Goal: Transaction & Acquisition: Obtain resource

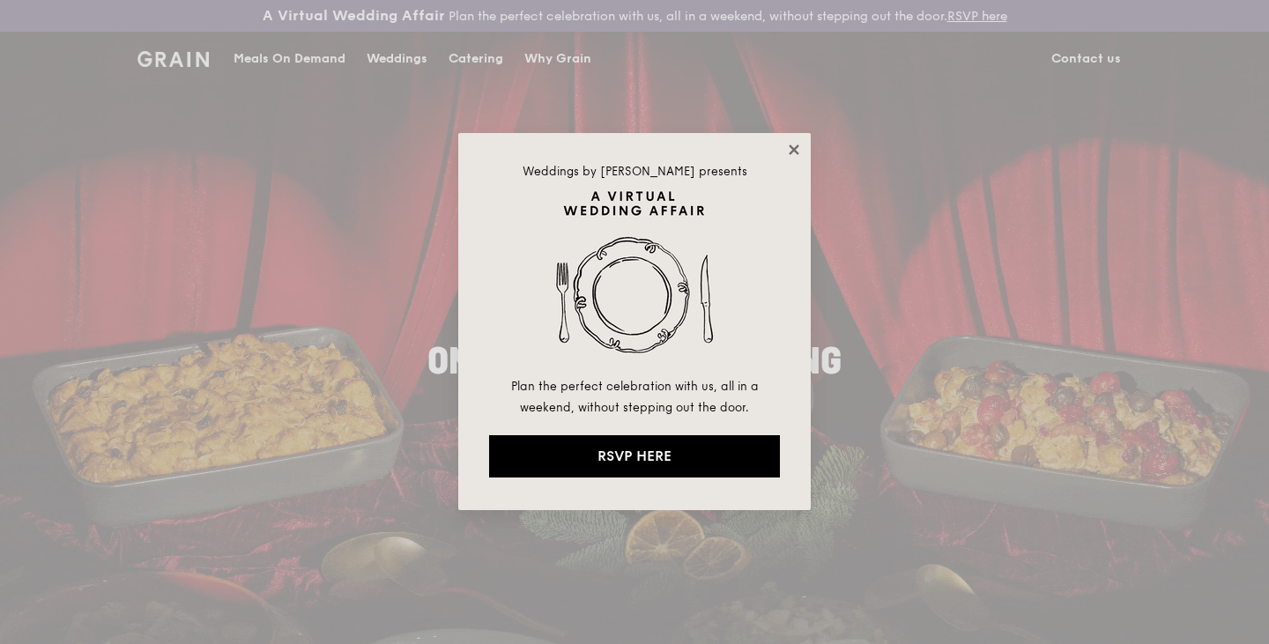
click at [788, 153] on icon at bounding box center [794, 150] width 16 height 16
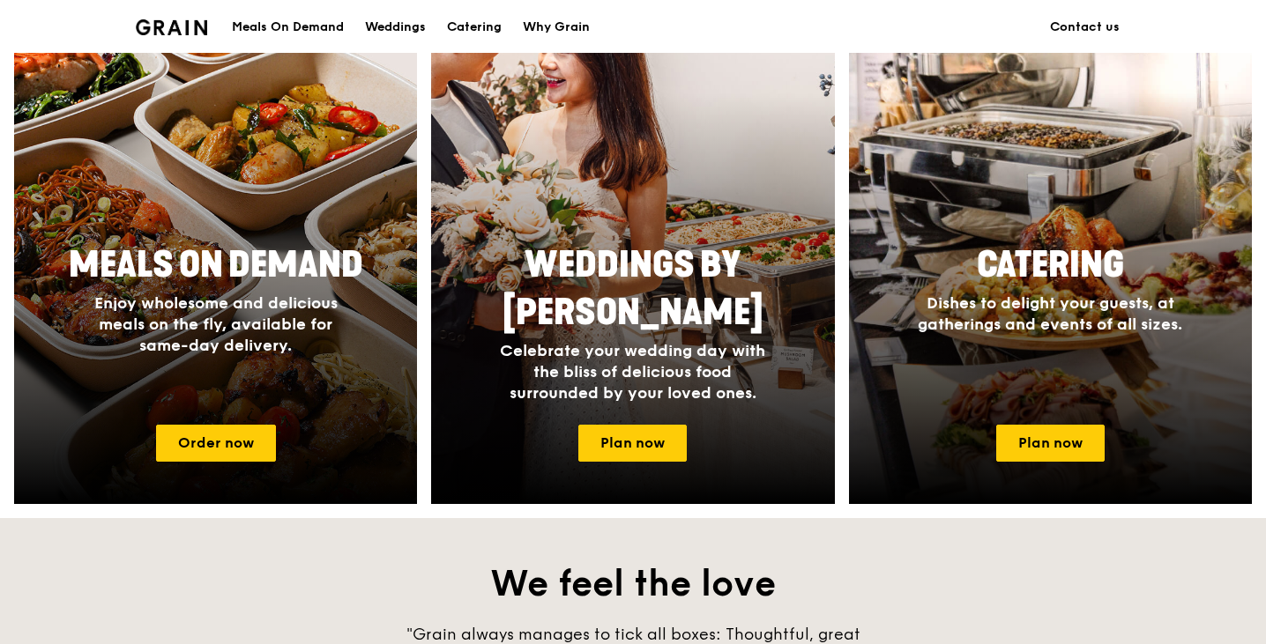
scroll to position [761, 0]
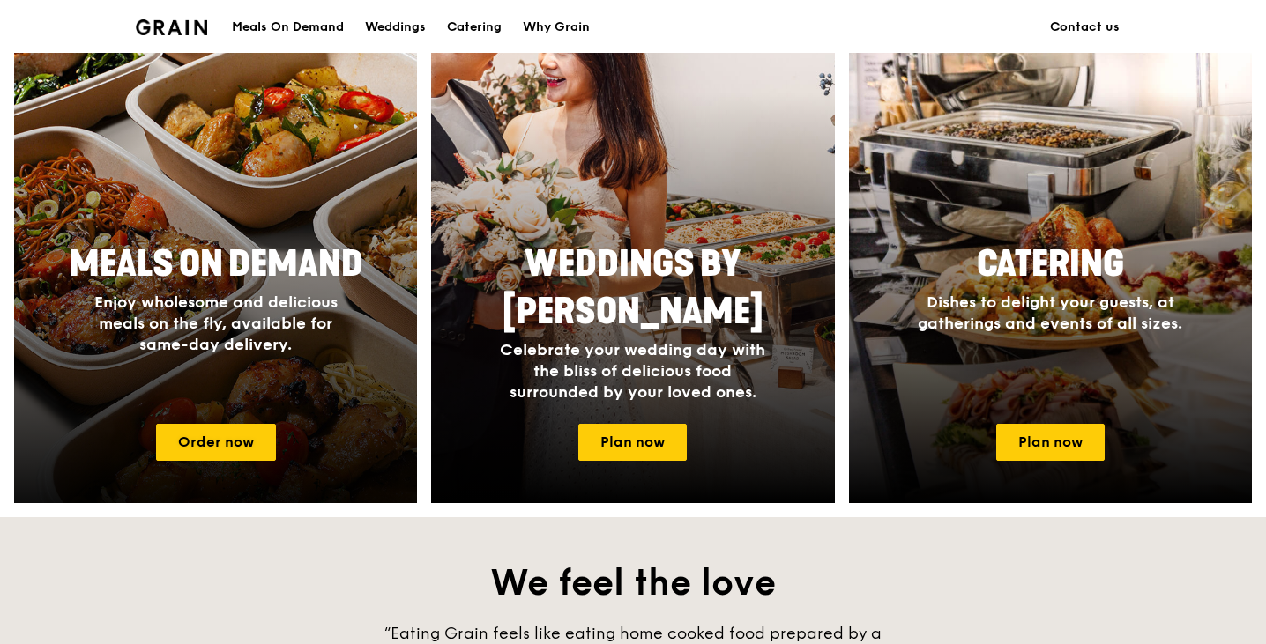
click at [286, 427] on div at bounding box center [215, 247] width 443 height 564
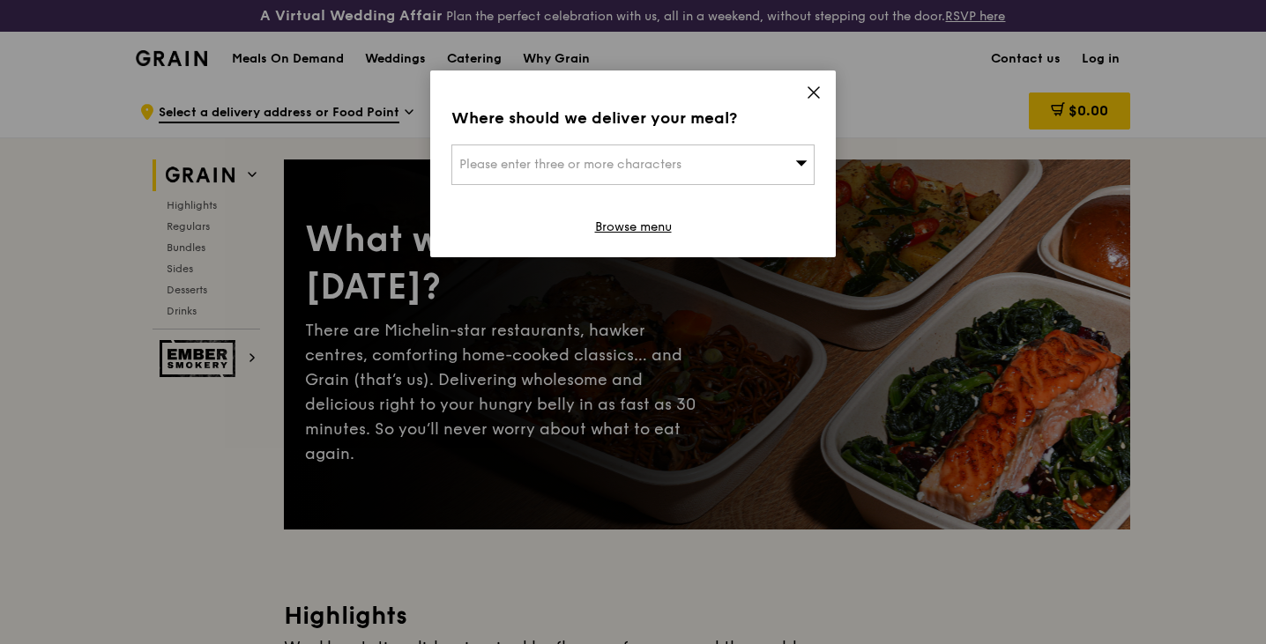
click at [737, 169] on div "Please enter three or more characters" at bounding box center [632, 165] width 363 height 41
click at [715, 127] on div "Where should we deliver your meal?" at bounding box center [632, 118] width 363 height 25
click at [625, 154] on div "Please enter three or more characters" at bounding box center [632, 165] width 363 height 41
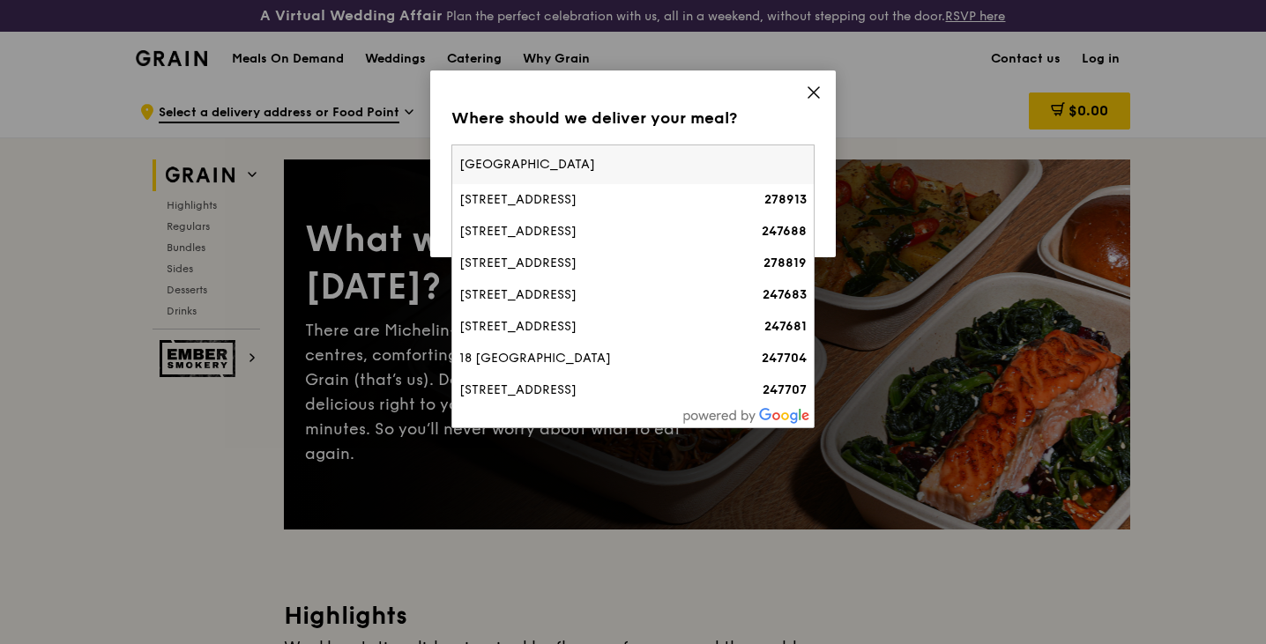
type input "[GEOGRAPHIC_DATA]"
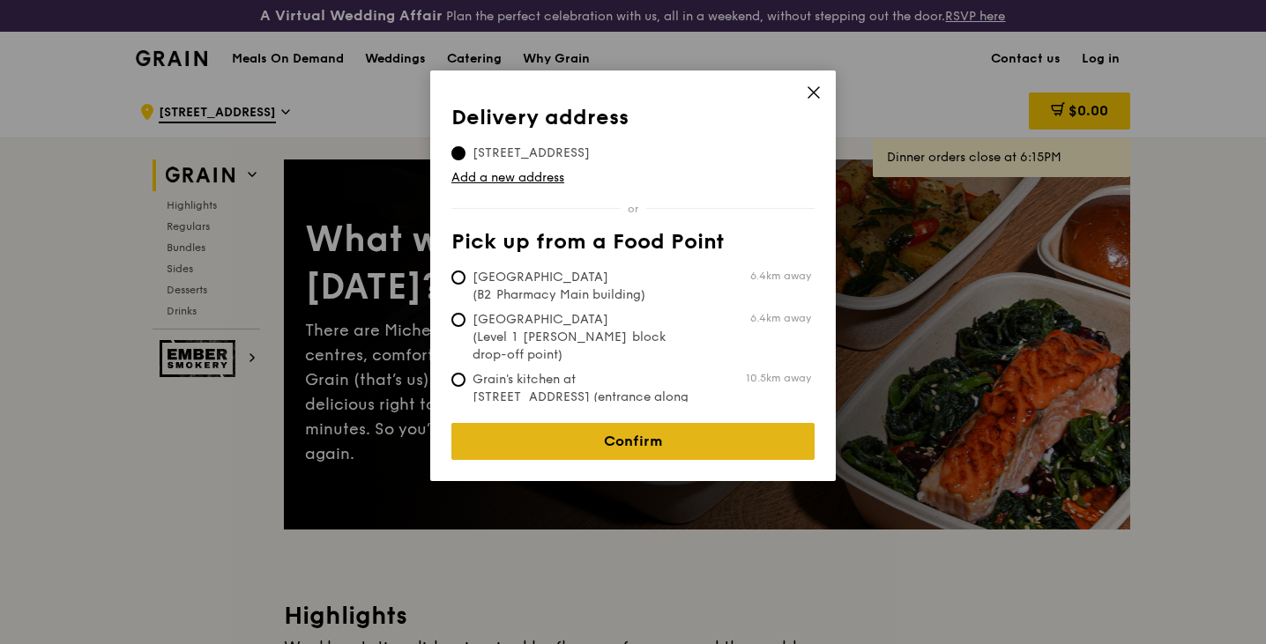
click at [636, 442] on link "Confirm" at bounding box center [632, 441] width 363 height 37
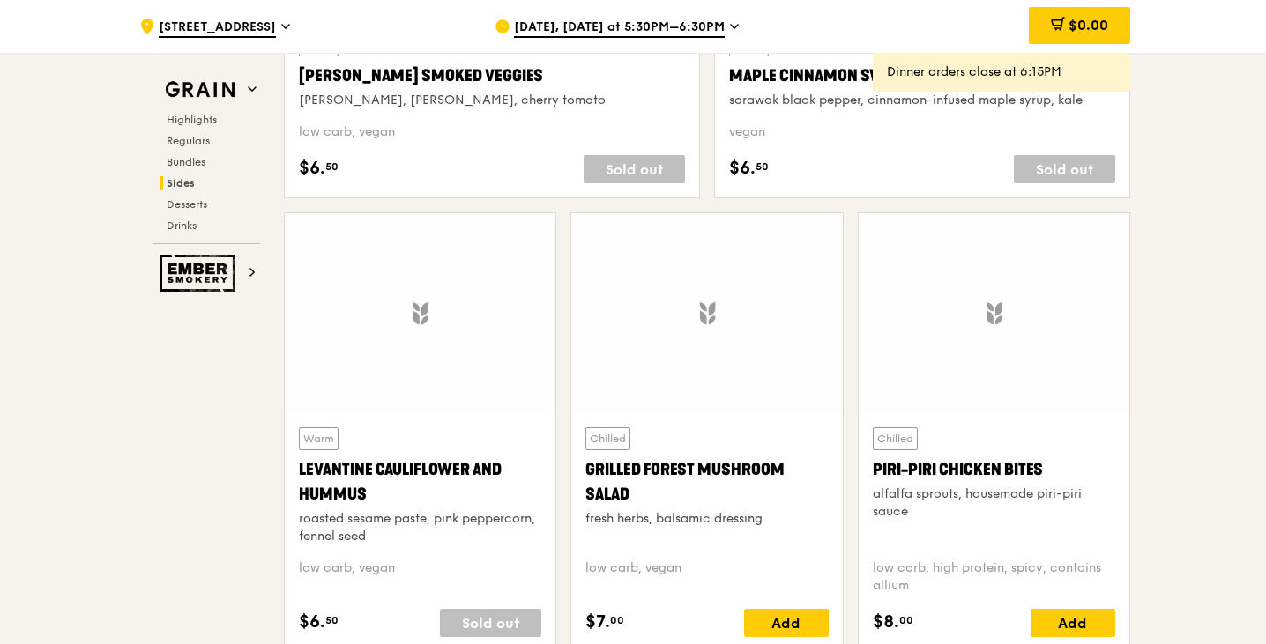
scroll to position [4392, 0]
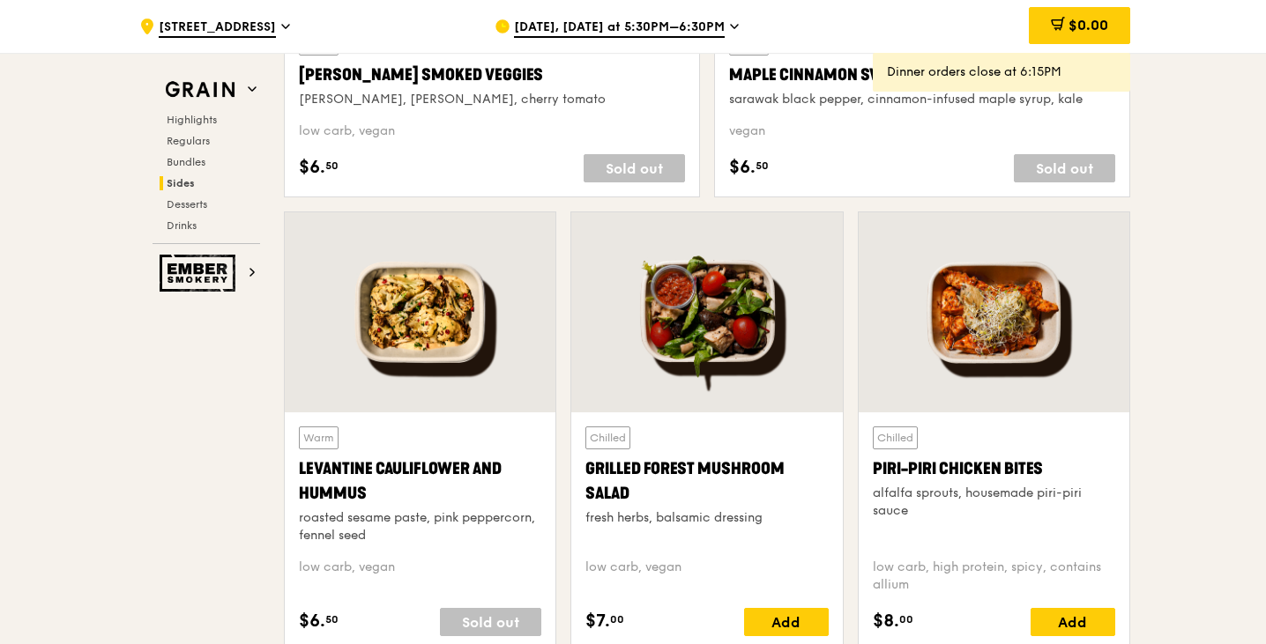
click at [1129, 517] on div "Chilled Piri-piri Chicken Bites alfalfa sprouts, housemade piri-piri sauce low …" at bounding box center [994, 432] width 272 height 440
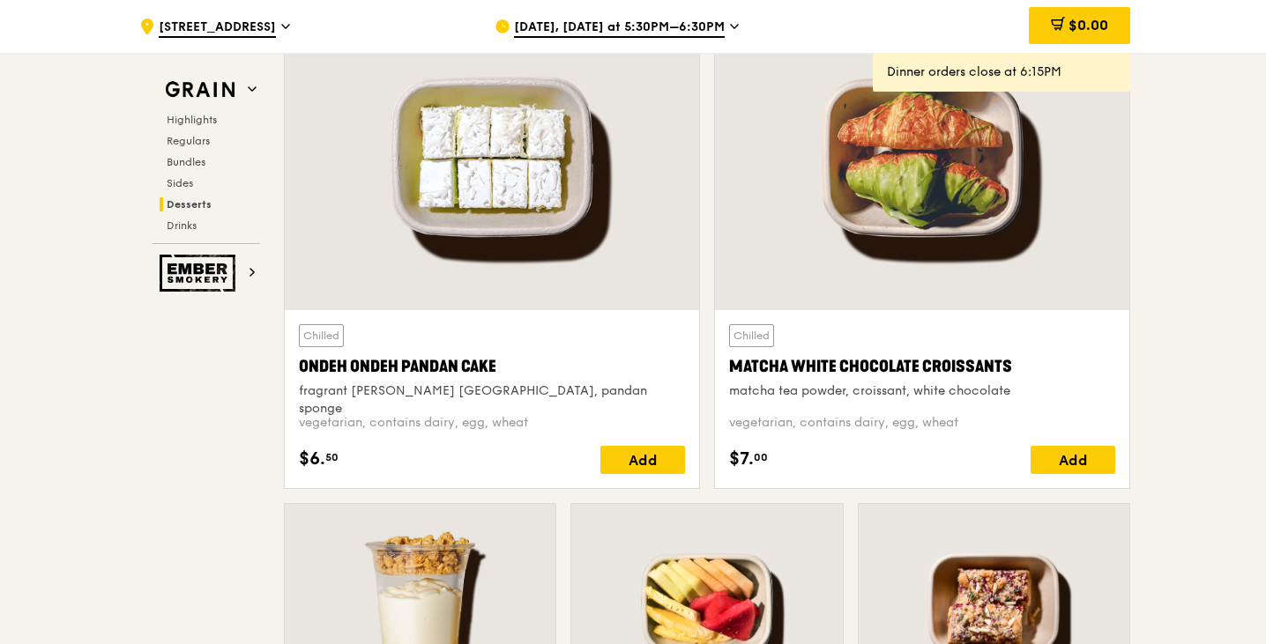
scroll to position [5199, 0]
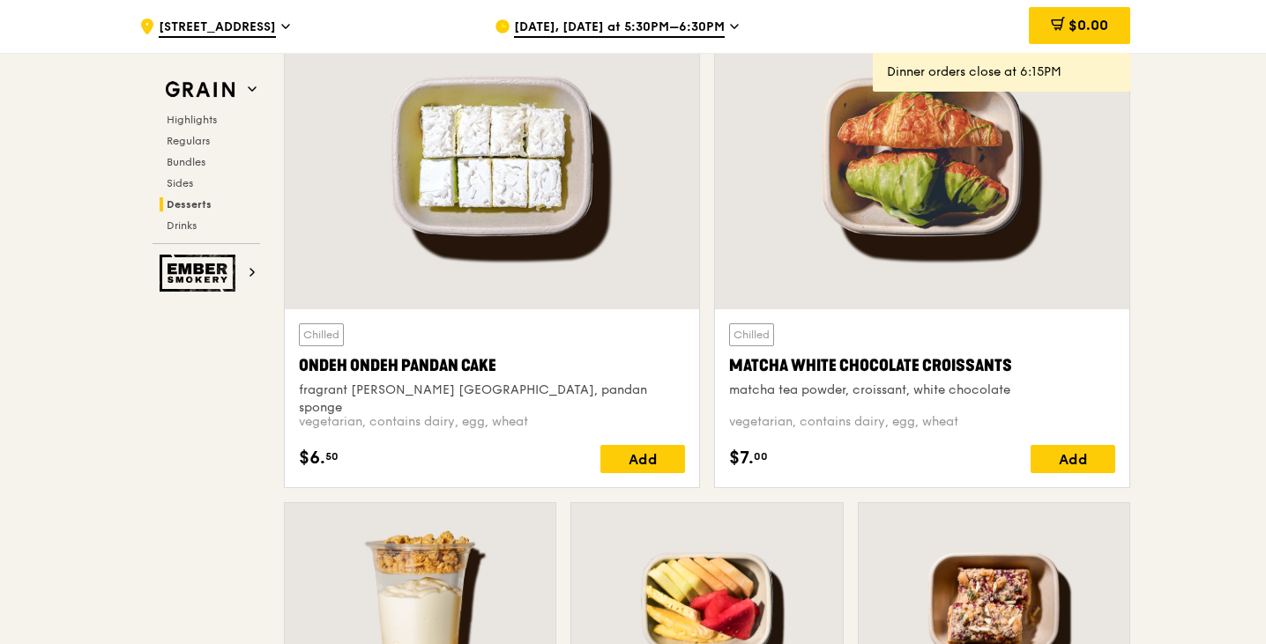
click at [171, 211] on h2 "Desserts" at bounding box center [210, 204] width 100 height 14
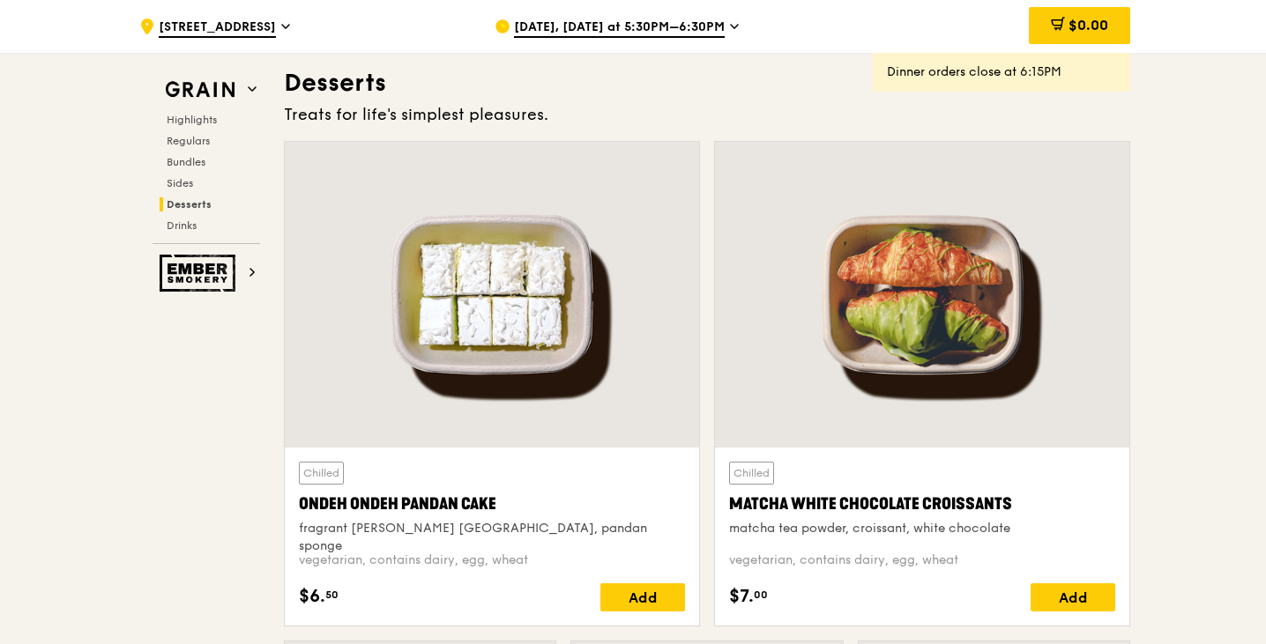
scroll to position [5057, 0]
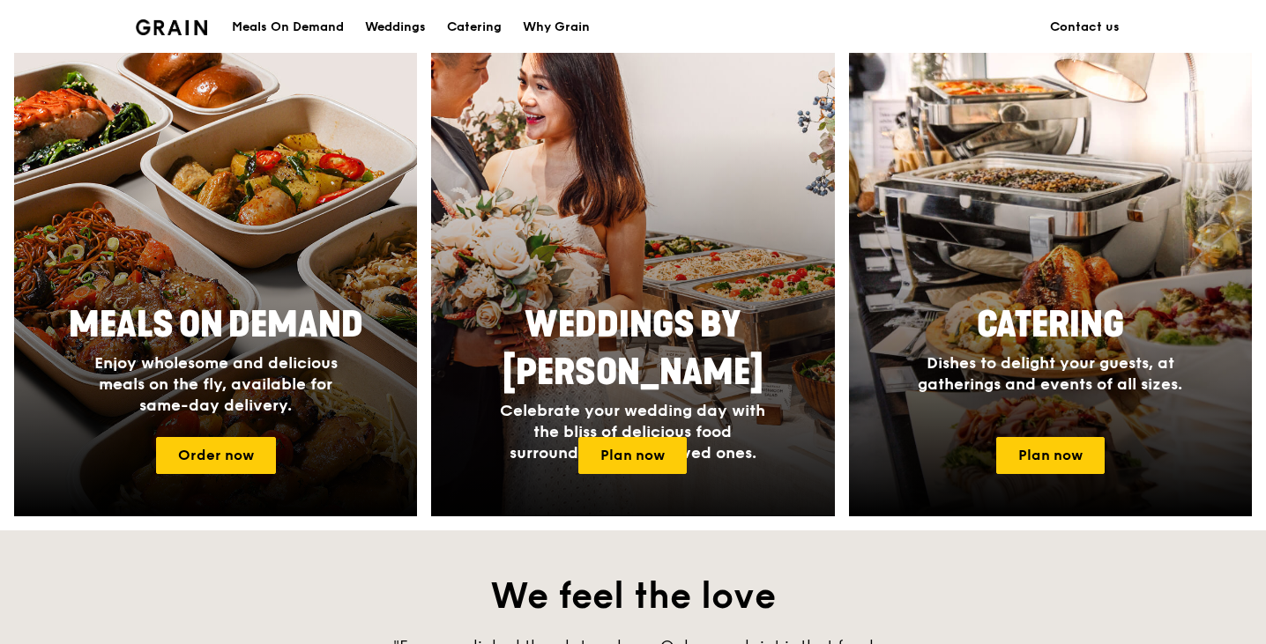
scroll to position [696, 0]
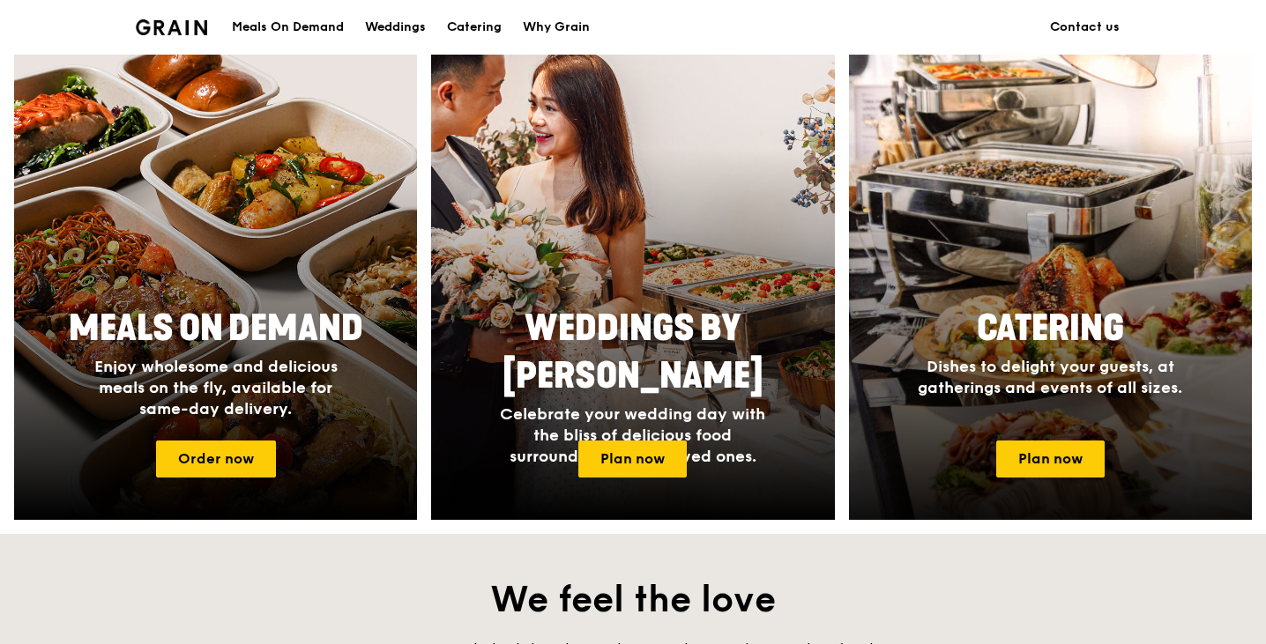
click at [1002, 344] on span "Catering" at bounding box center [1050, 329] width 147 height 42
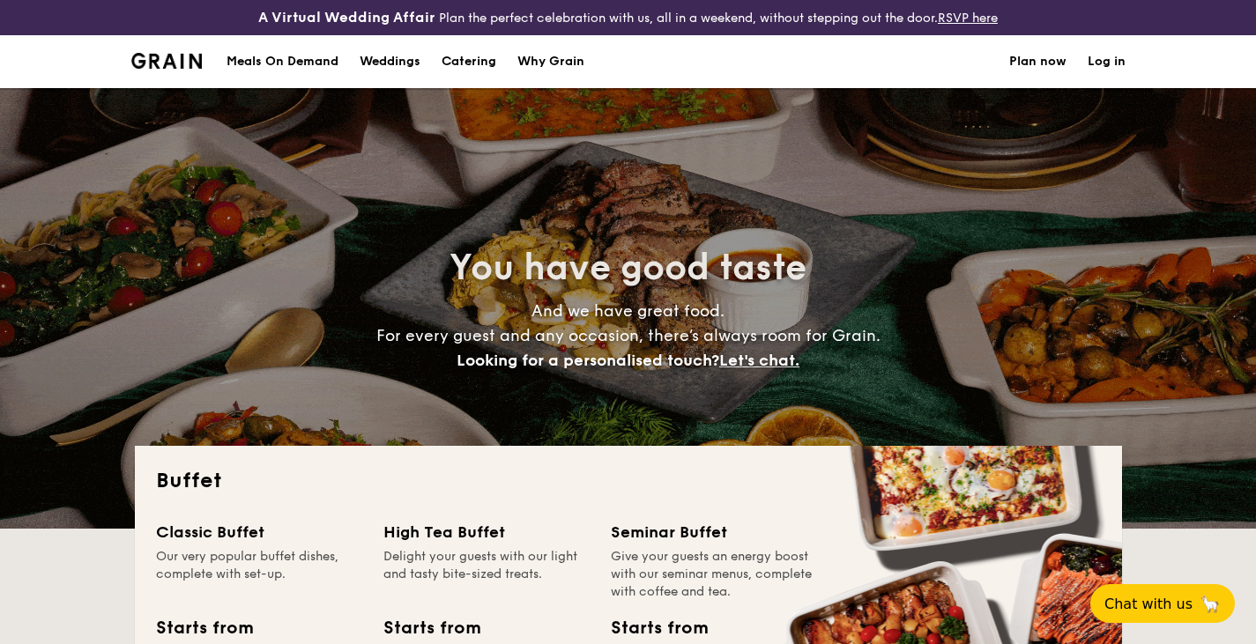
select select
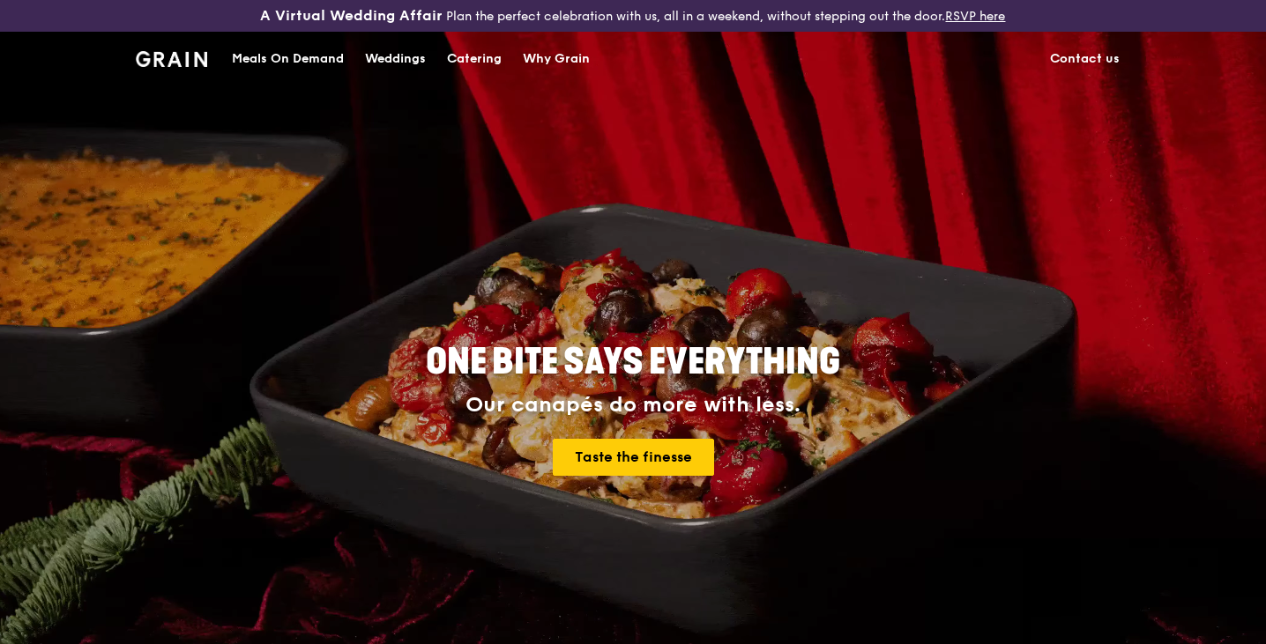
click at [329, 62] on div "Meals On Demand" at bounding box center [288, 59] width 112 height 53
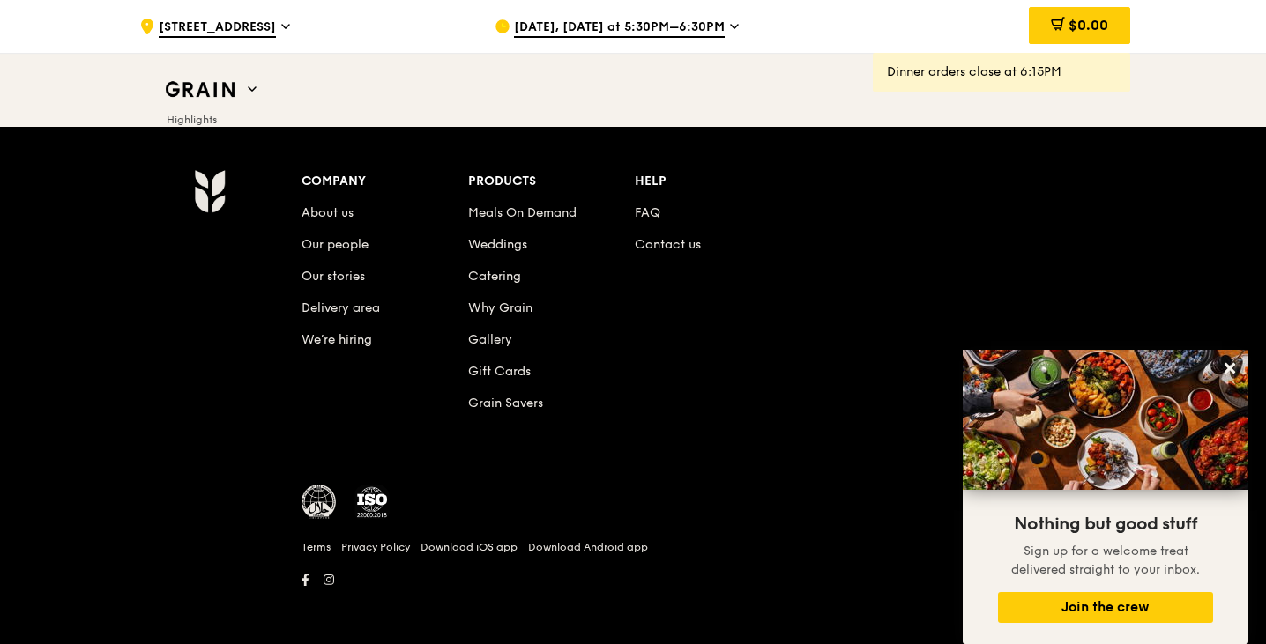
scroll to position [7475, 0]
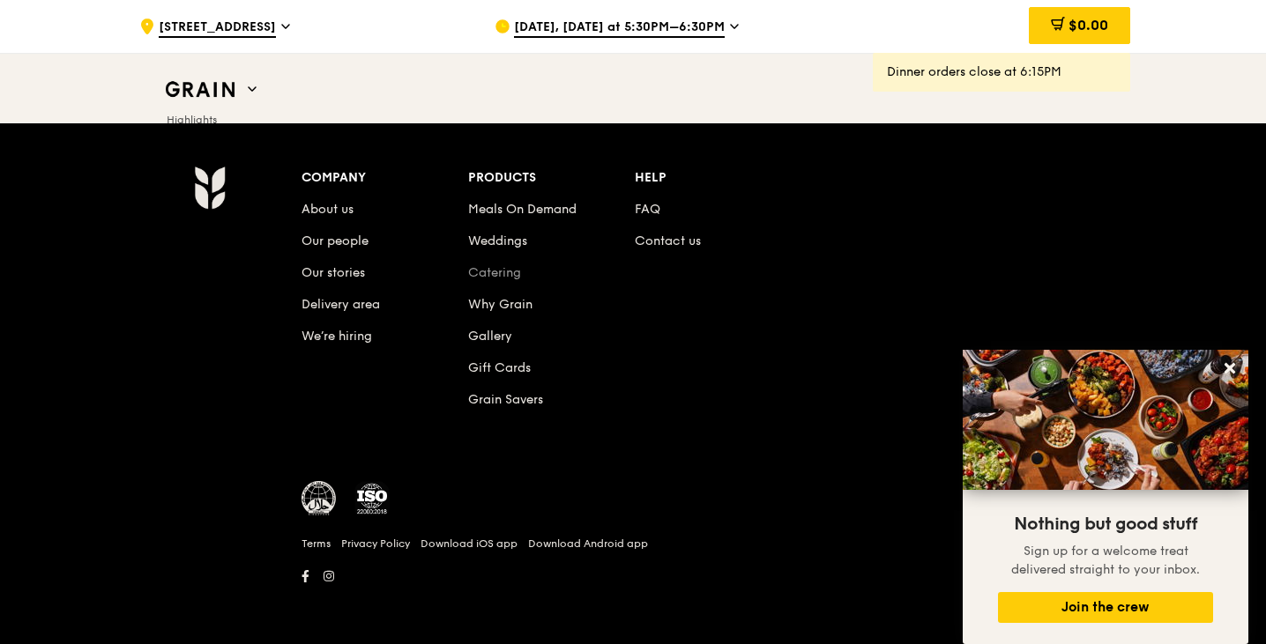
click at [500, 275] on link "Catering" at bounding box center [494, 272] width 53 height 15
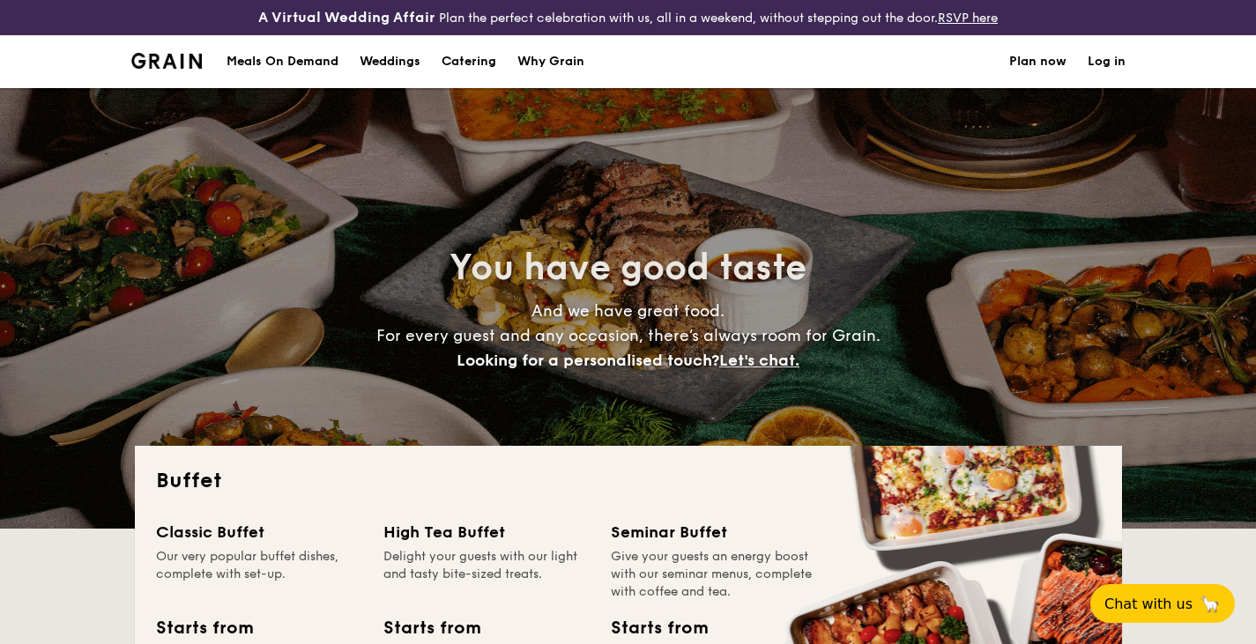
select select
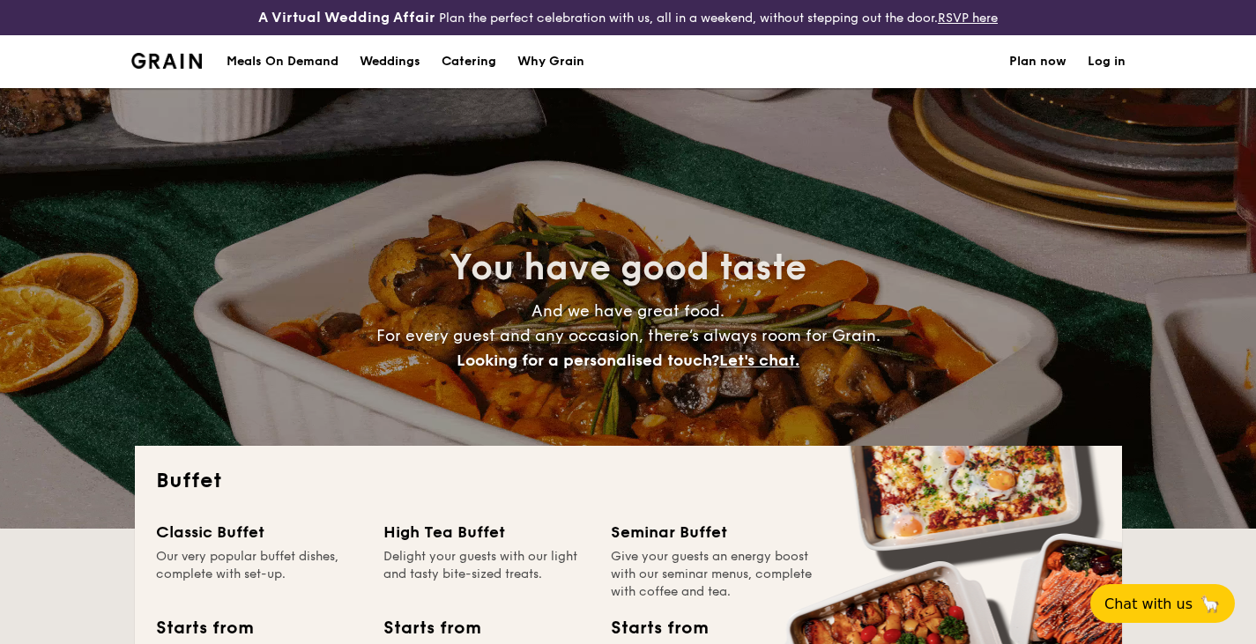
click at [750, 495] on div "Buffet Classic Buffet Our very popular buffet dishes, complete with set-up. Sta…" at bounding box center [628, 633] width 987 height 375
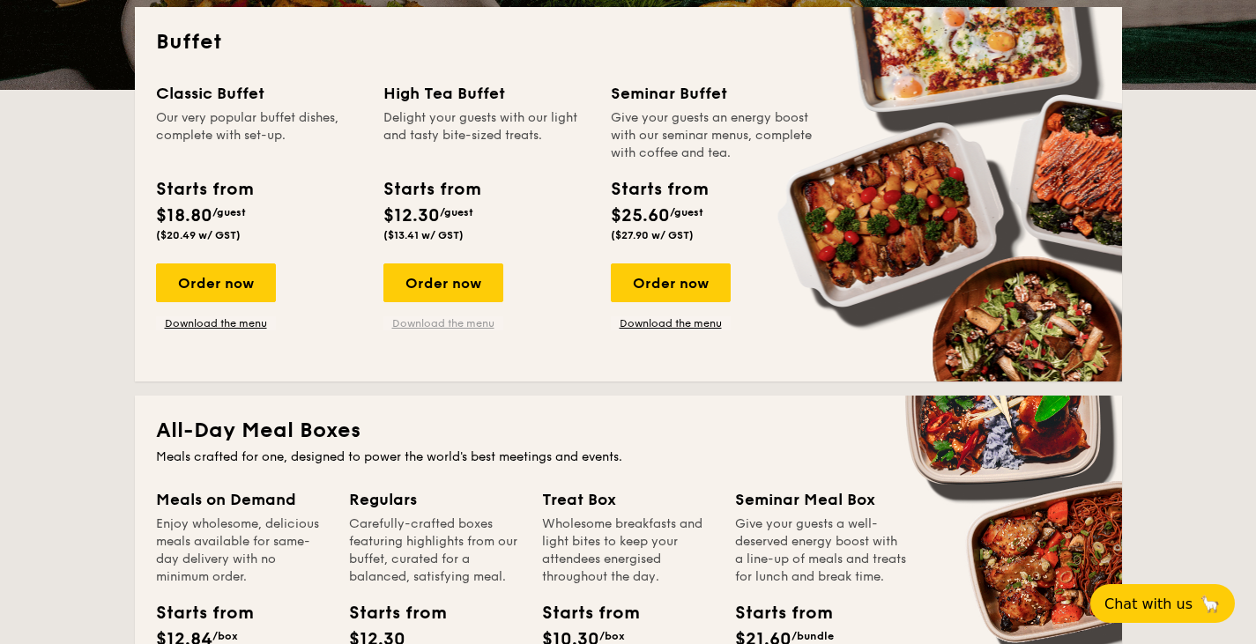
scroll to position [438, 0]
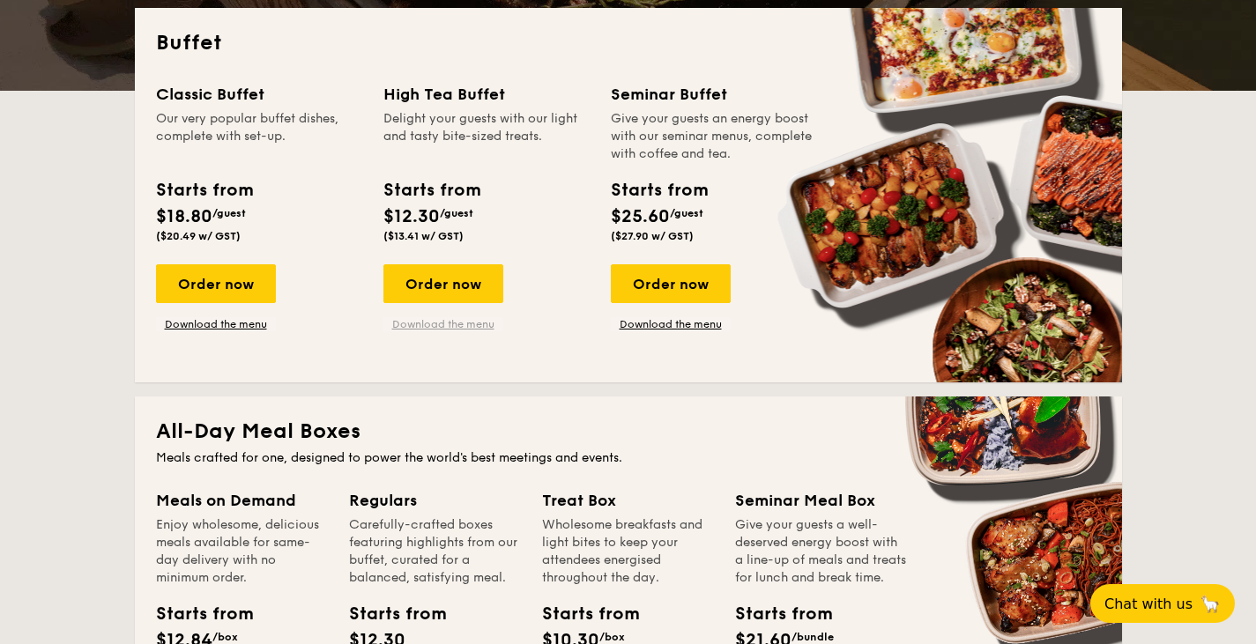
click at [465, 322] on link "Download the menu" at bounding box center [443, 324] width 120 height 14
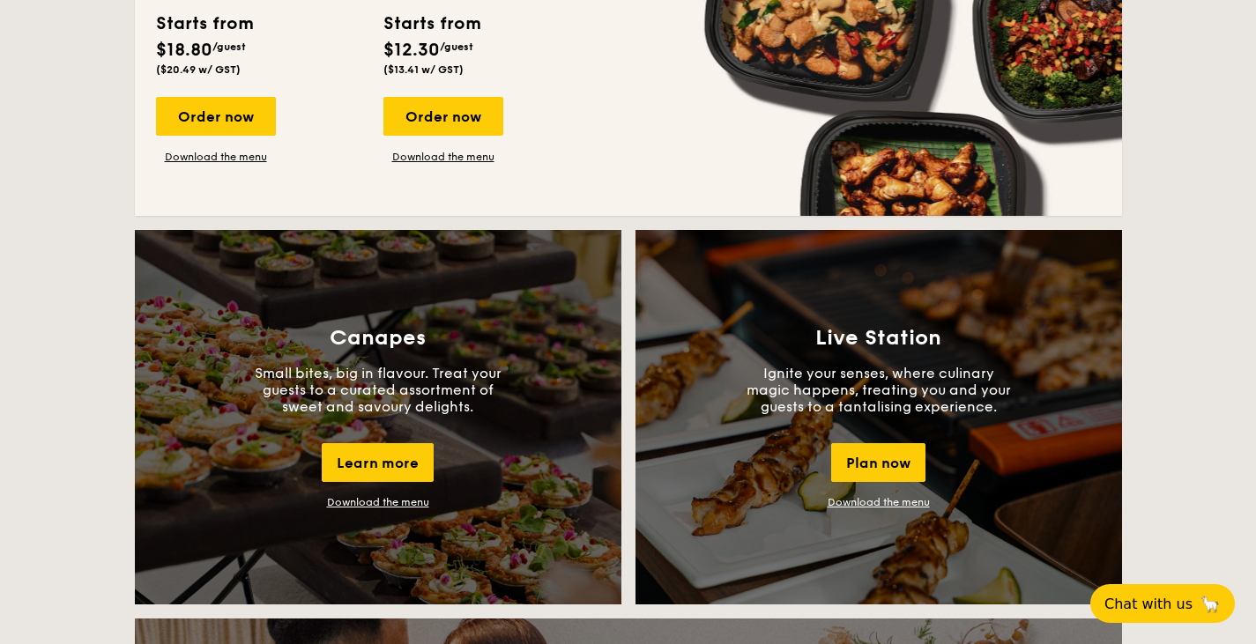
scroll to position [1383, 0]
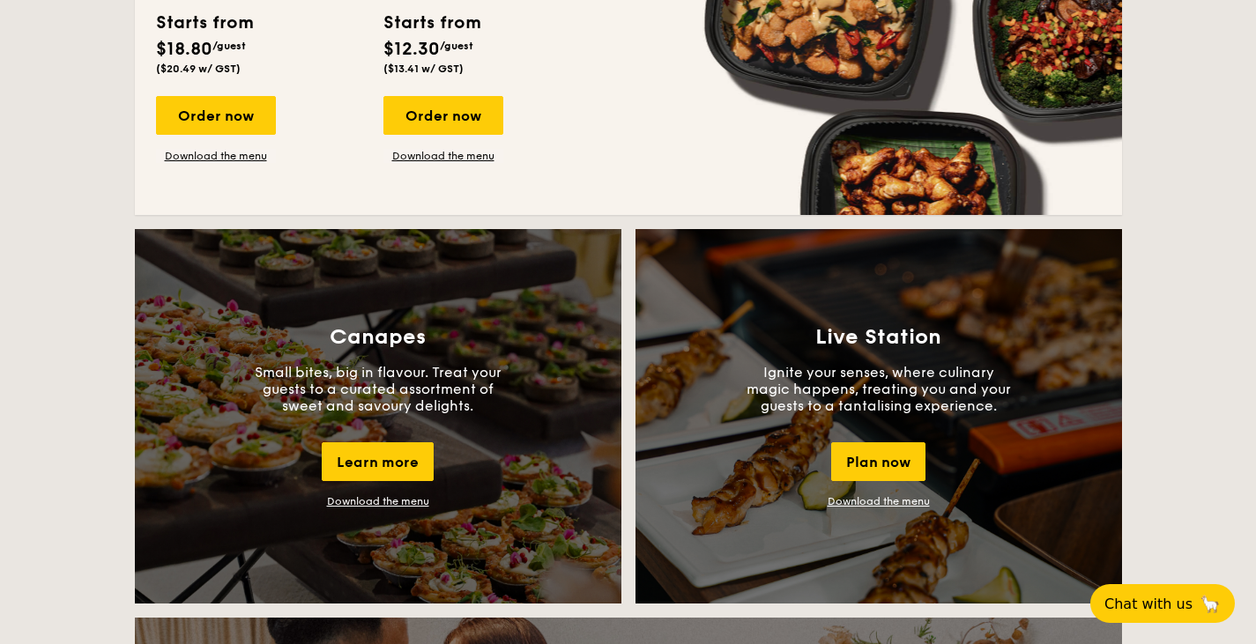
click at [409, 502] on link "Download the menu" at bounding box center [378, 501] width 102 height 12
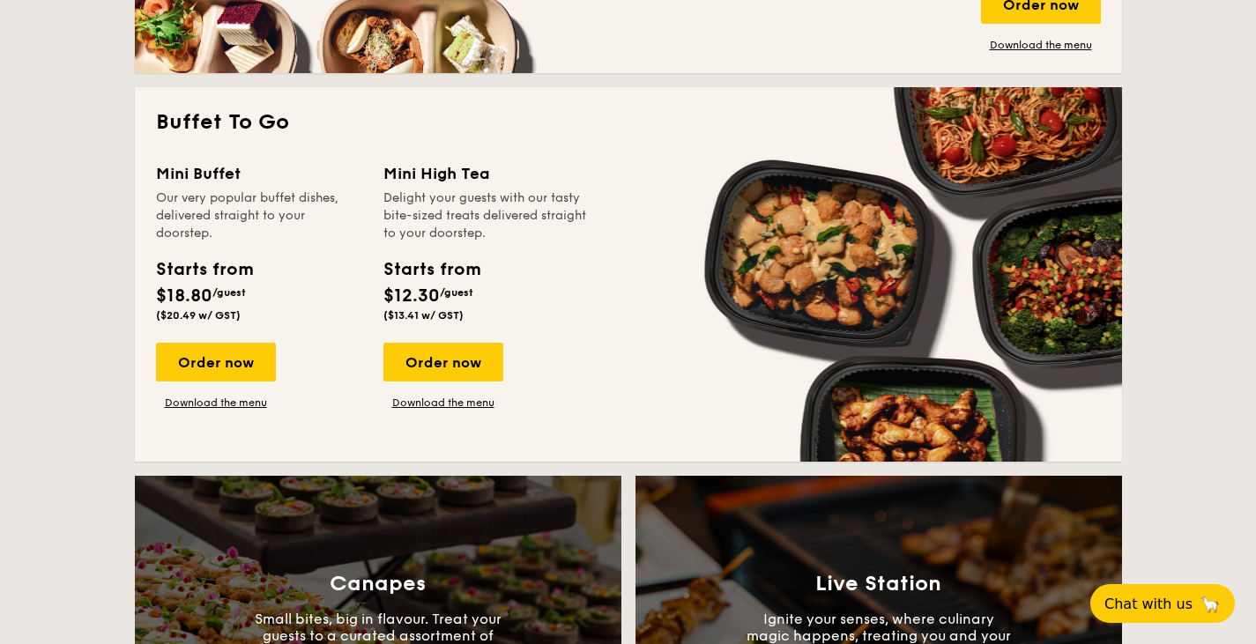
scroll to position [1137, 0]
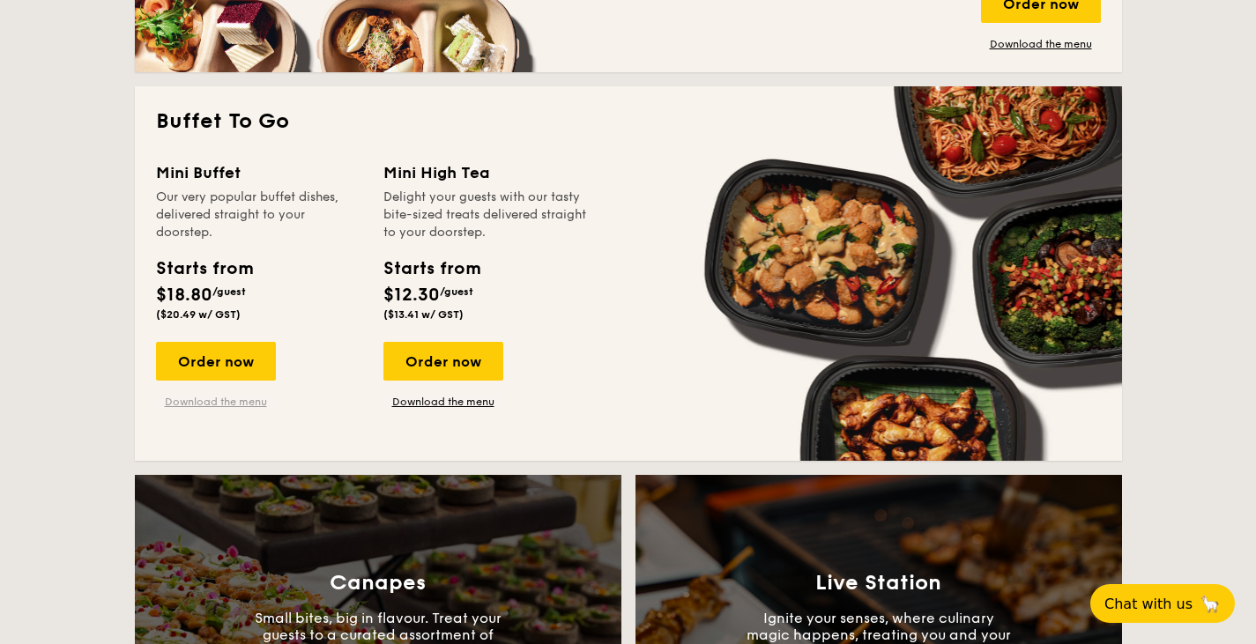
click at [253, 402] on link "Download the menu" at bounding box center [216, 402] width 120 height 14
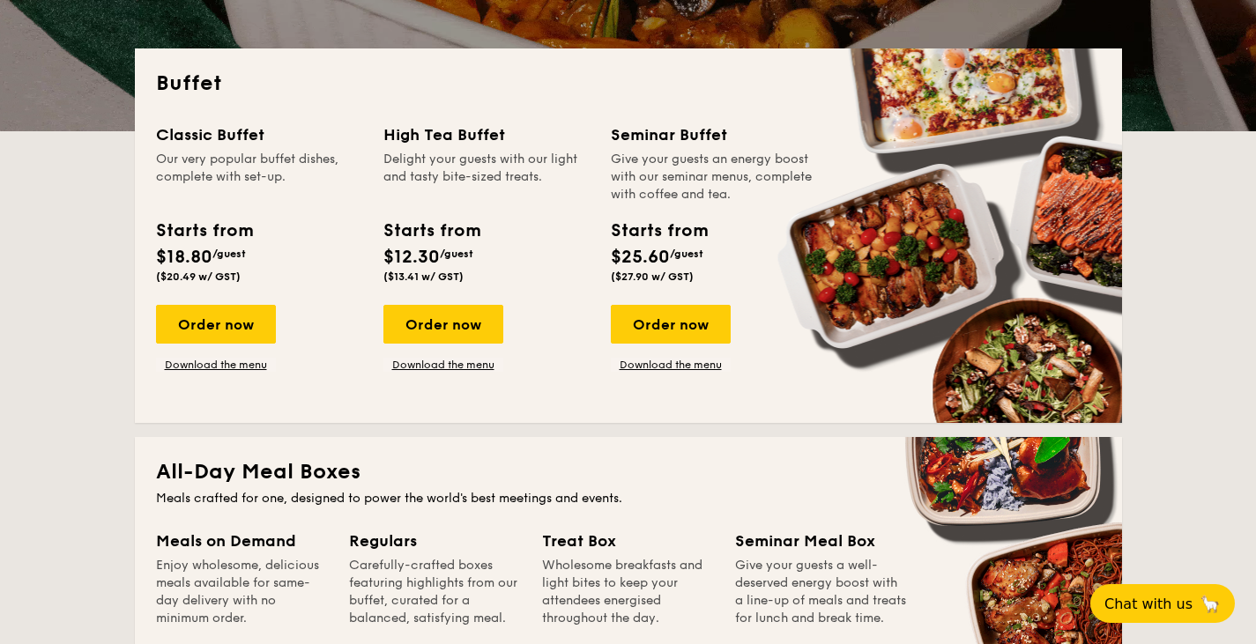
scroll to position [398, 0]
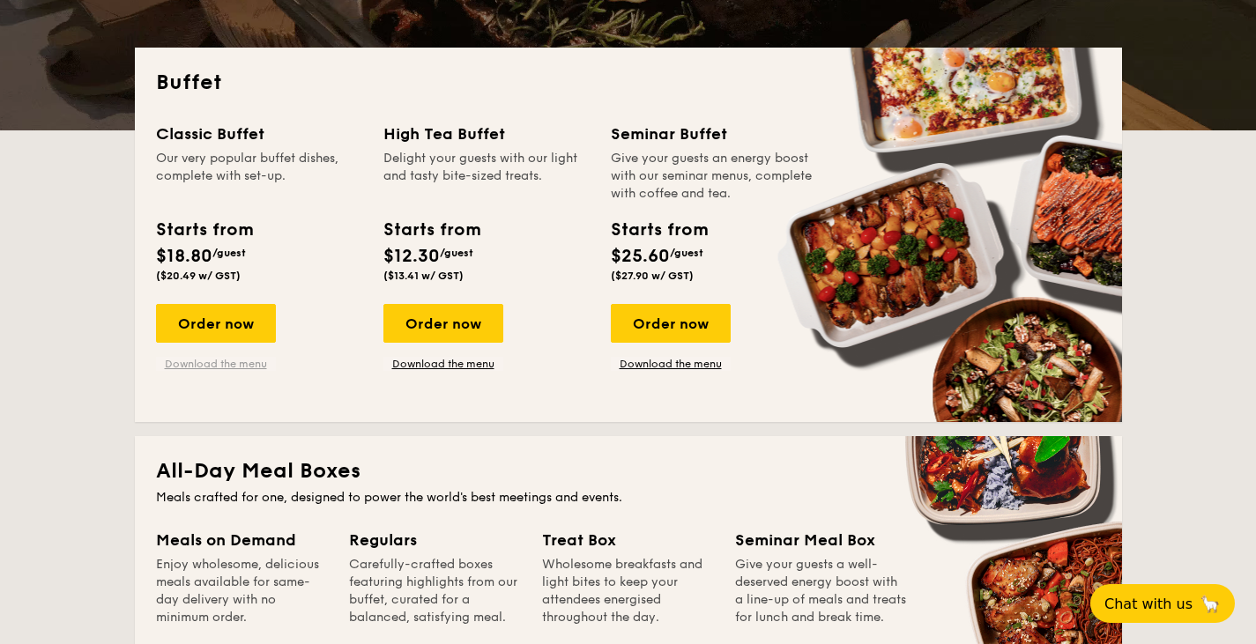
click at [253, 365] on link "Download the menu" at bounding box center [216, 364] width 120 height 14
